Goal: Navigation & Orientation: Find specific page/section

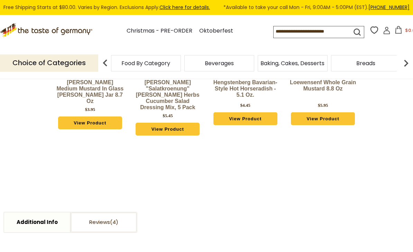
scroll to position [0, 20]
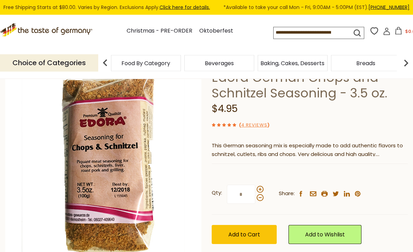
scroll to position [54, 0]
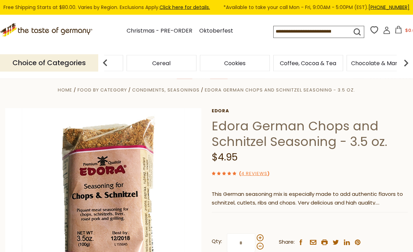
scroll to position [0, 0]
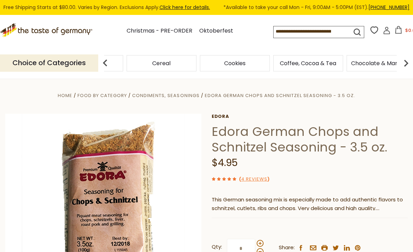
click at [105, 63] on img at bounding box center [105, 63] width 14 height 14
click at [101, 63] on img at bounding box center [105, 63] width 14 height 14
click at [97, 62] on span "Candy" at bounding box center [89, 63] width 18 height 5
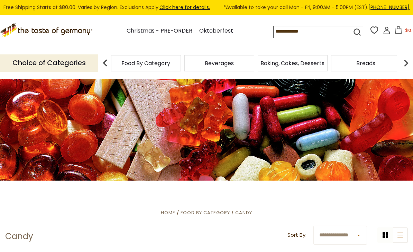
click at [109, 61] on img at bounding box center [105, 63] width 14 height 14
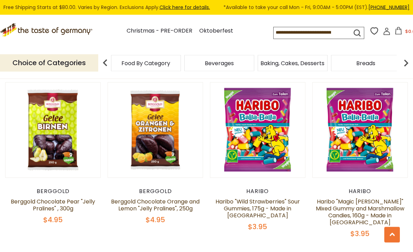
scroll to position [342, 0]
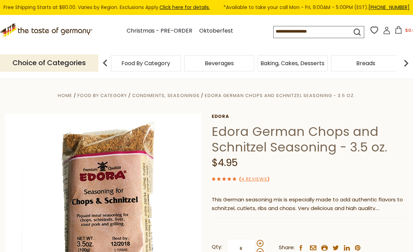
click at [368, 64] on span "Breads" at bounding box center [365, 63] width 19 height 5
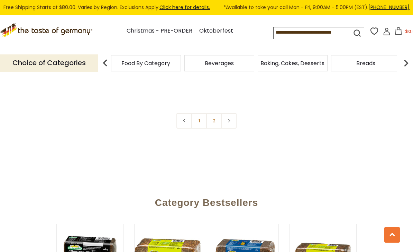
scroll to position [1647, 0]
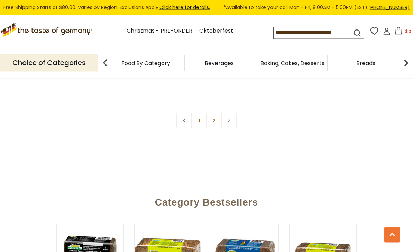
click at [213, 119] on link "2" at bounding box center [214, 121] width 16 height 16
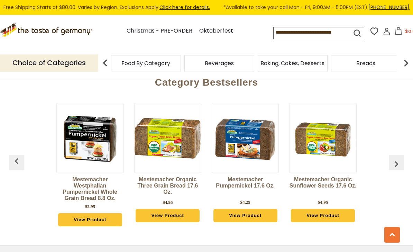
scroll to position [1110, 0]
